Goal: Information Seeking & Learning: Compare options

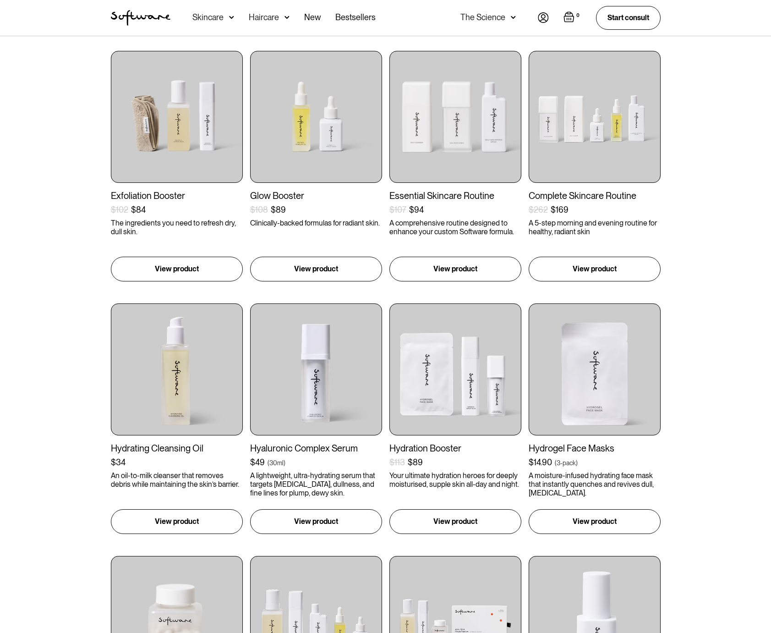
scroll to position [170, 0]
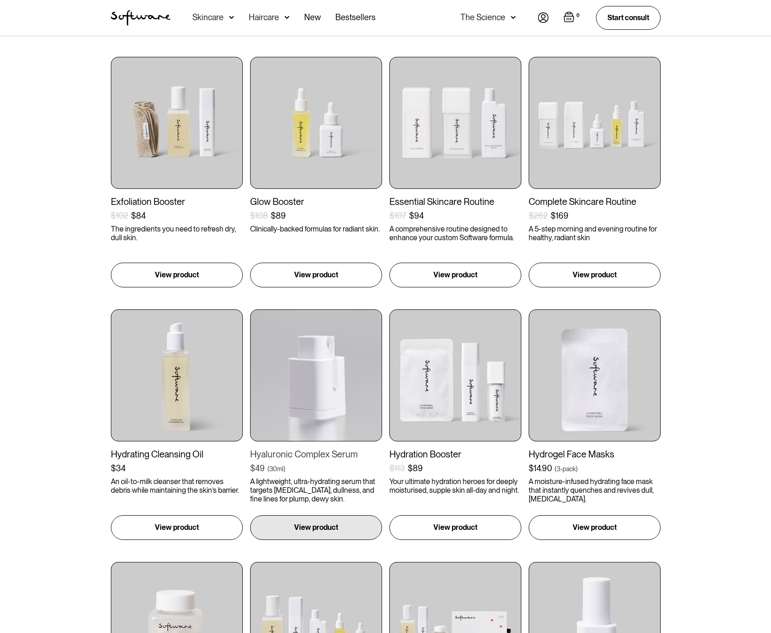
click at [295, 357] on img at bounding box center [316, 375] width 132 height 132
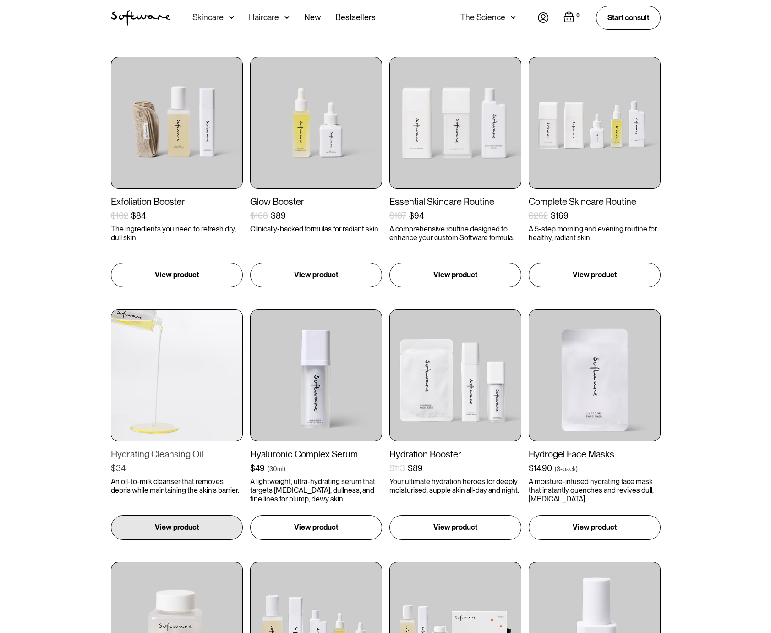
click at [194, 357] on img at bounding box center [177, 375] width 132 height 132
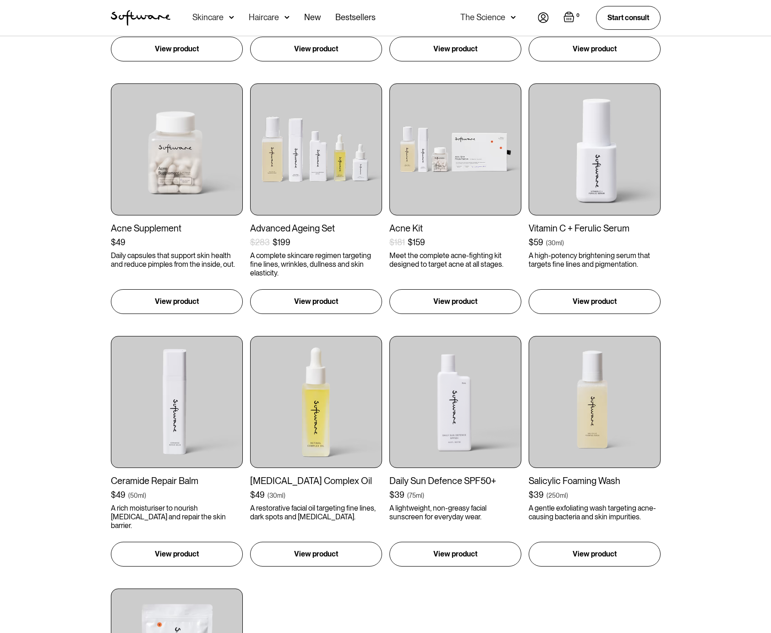
scroll to position [752, 0]
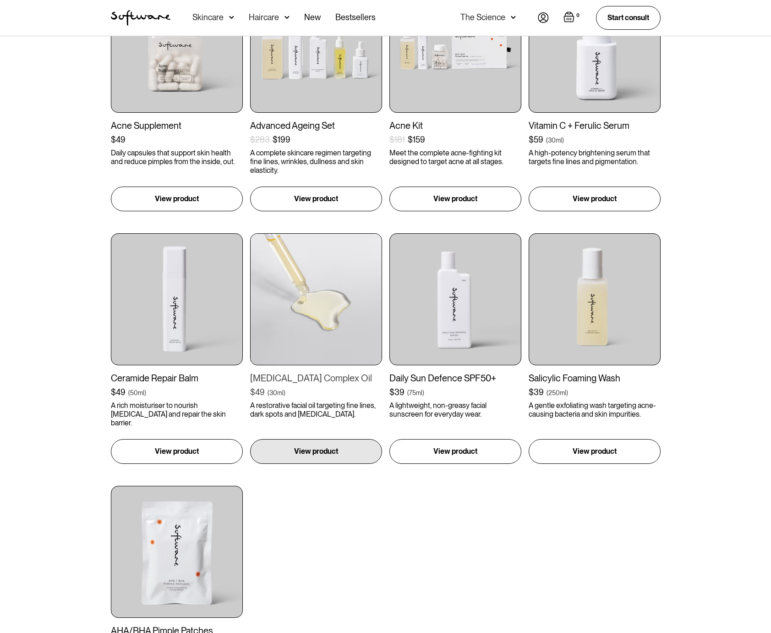
click at [323, 301] on img at bounding box center [316, 299] width 132 height 132
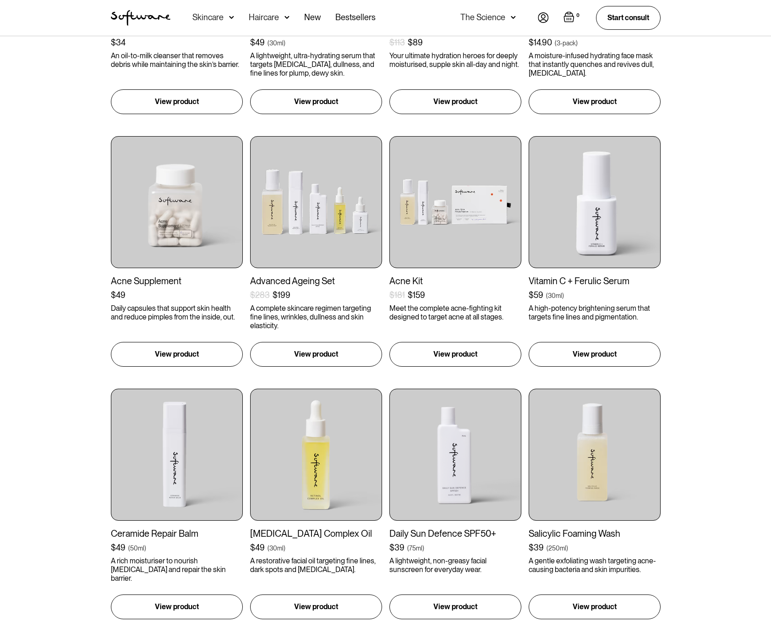
scroll to position [676, 0]
